Goal: Find specific page/section: Find specific page/section

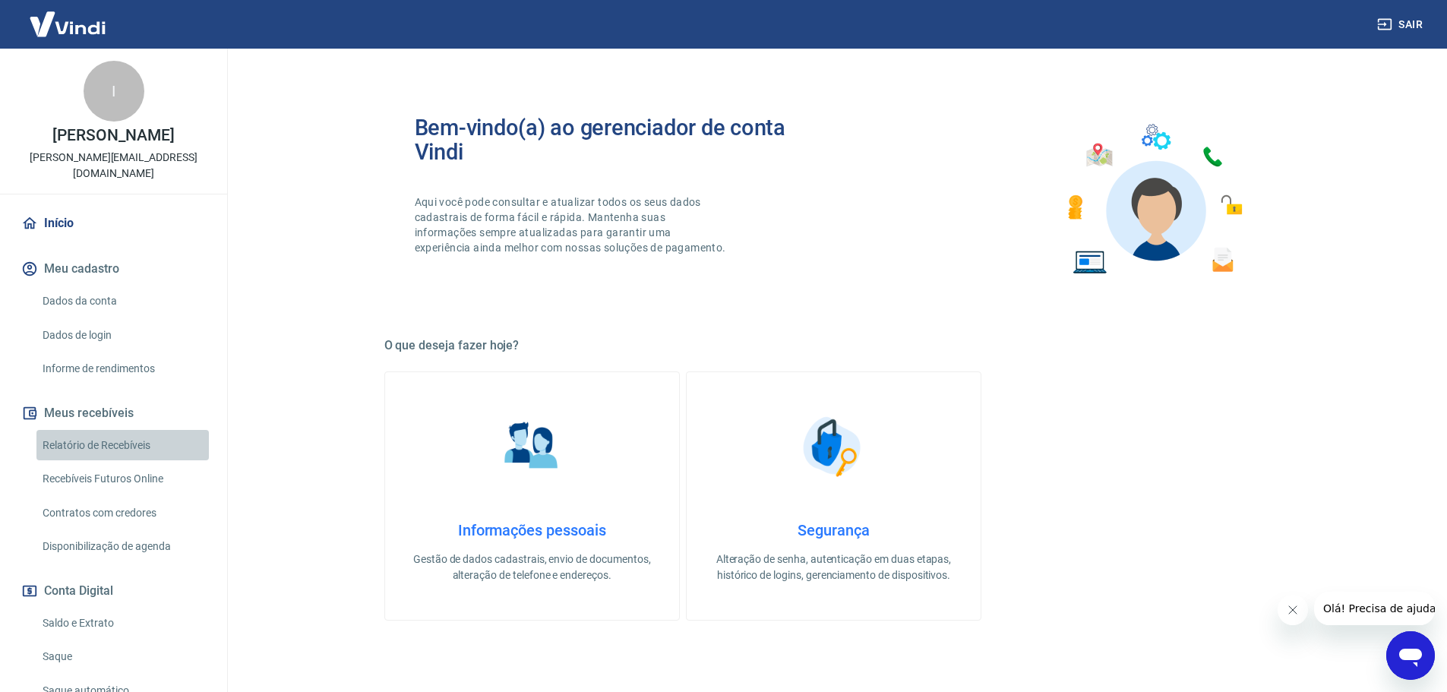
click at [125, 447] on link "Relatório de Recebíveis" at bounding box center [122, 445] width 172 height 31
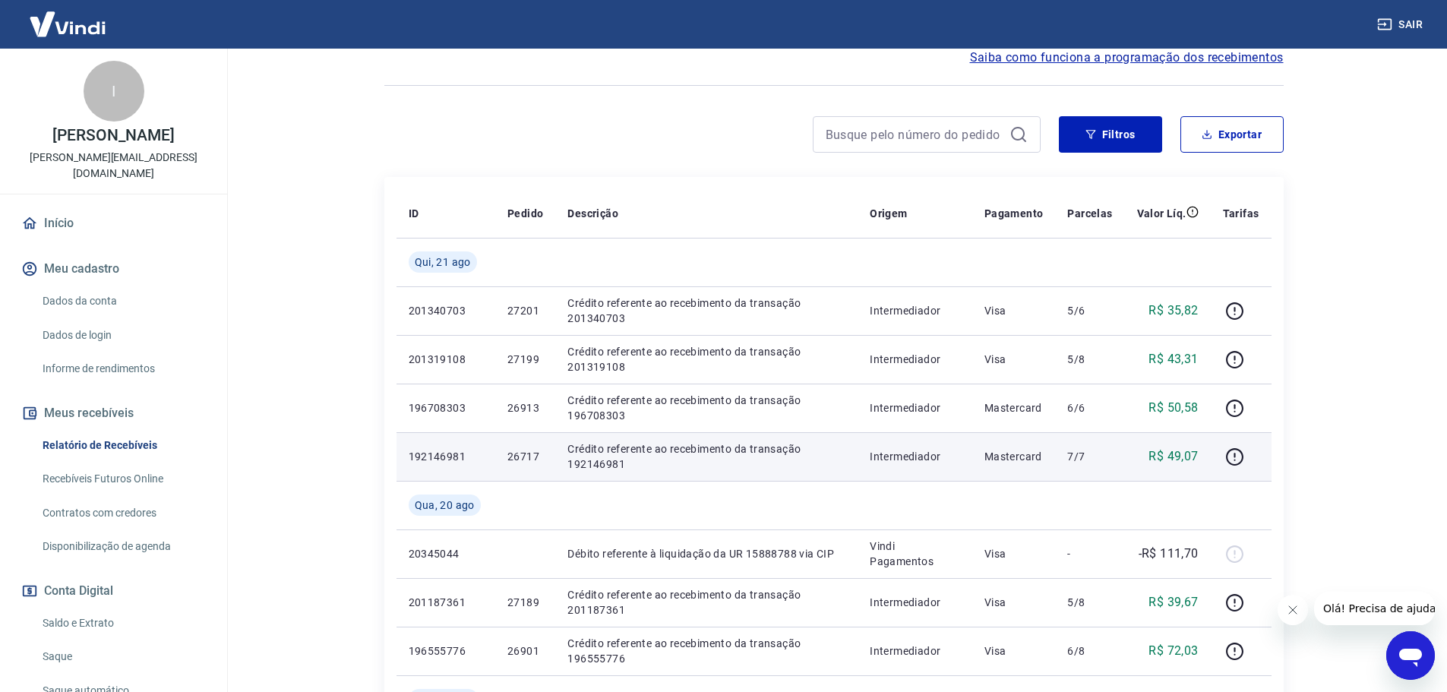
scroll to position [152, 0]
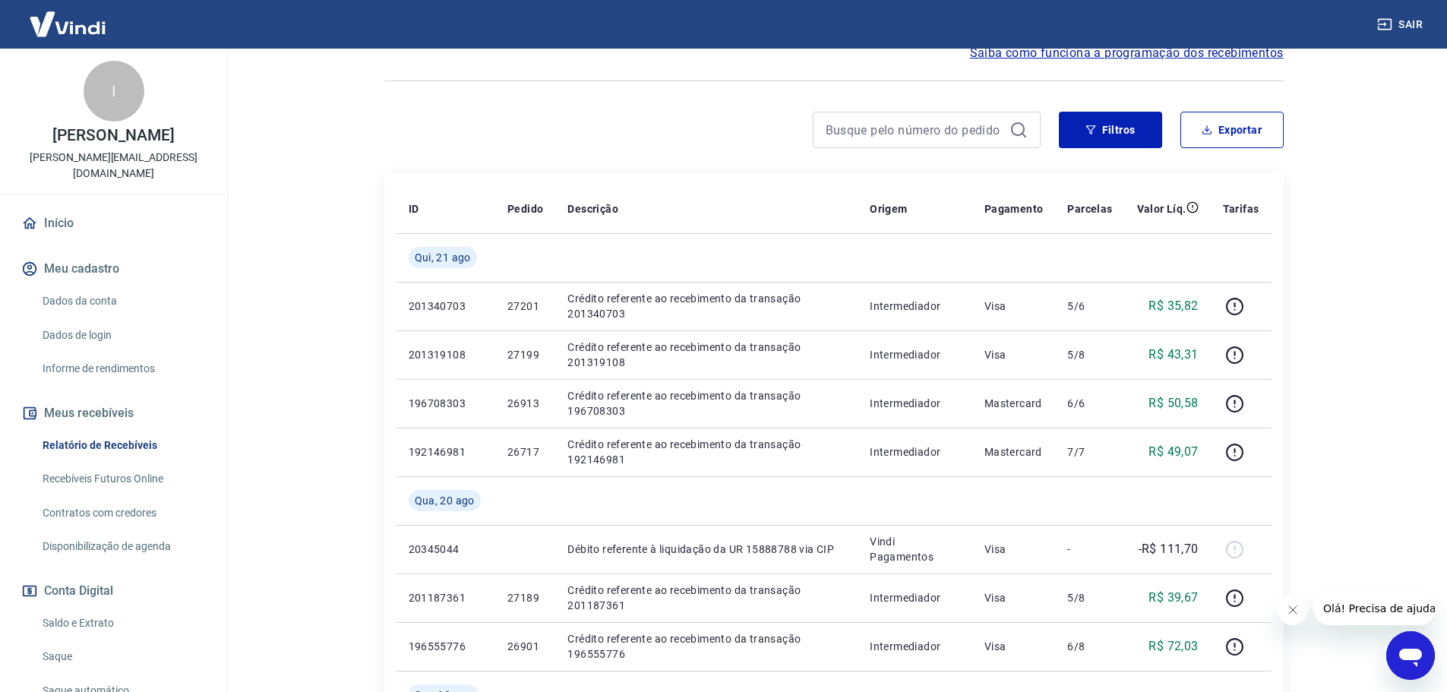
click at [128, 478] on link "Recebíveis Futuros Online" at bounding box center [122, 478] width 172 height 31
